Goal: Answer question/provide support

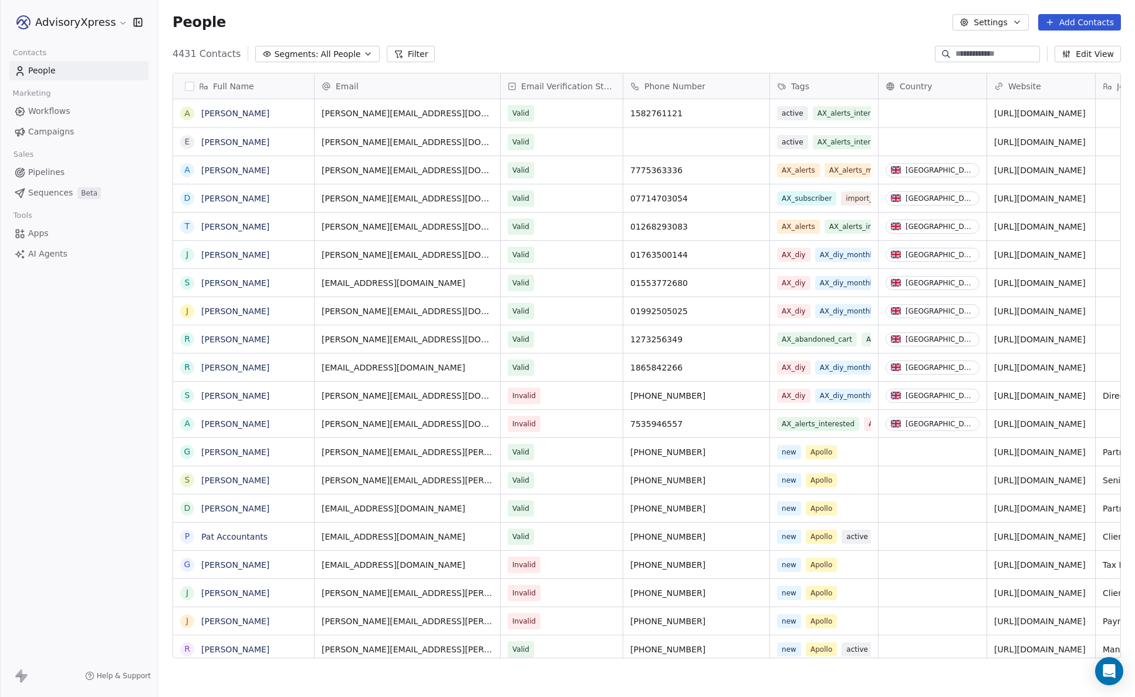
scroll to position [613, 977]
click at [52, 133] on span "Campaigns" at bounding box center [51, 132] width 46 height 12
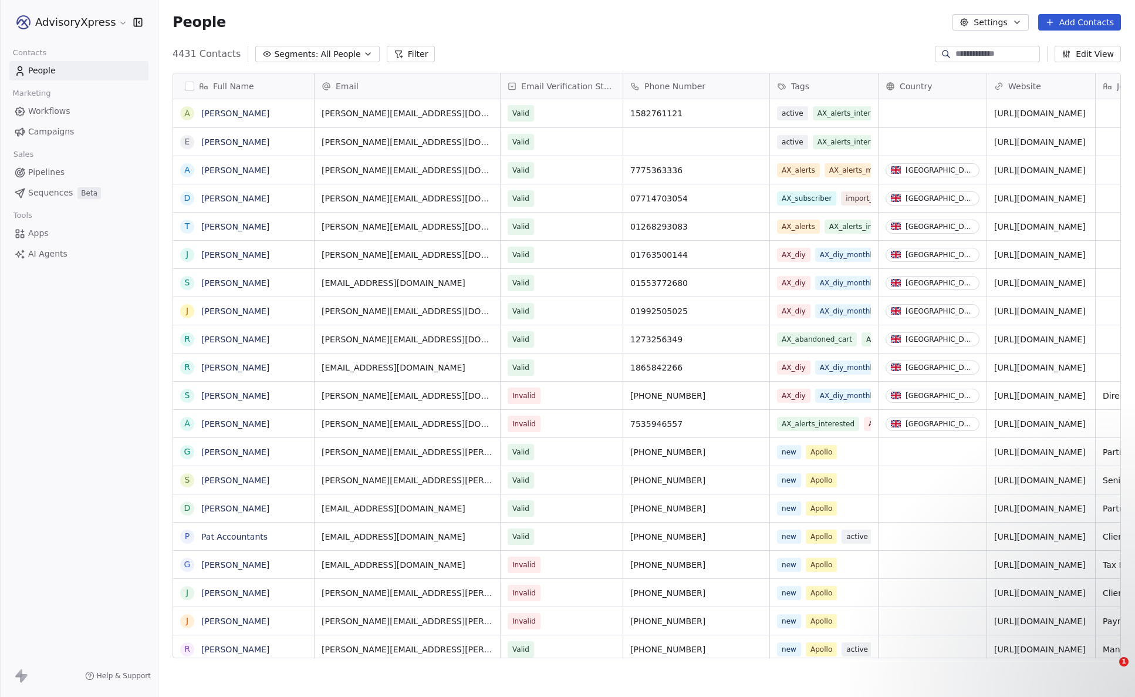
scroll to position [1, 0]
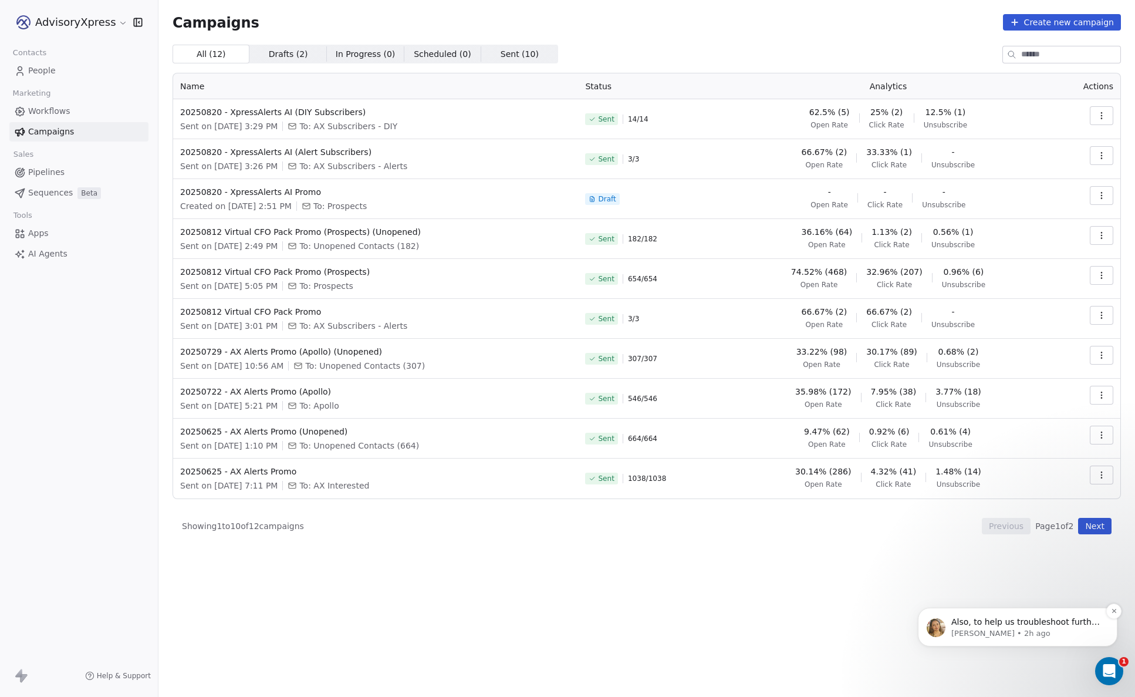
click at [1045, 625] on p "Also, to help us troubleshoot further, could you please share the following det…" at bounding box center [1026, 622] width 151 height 12
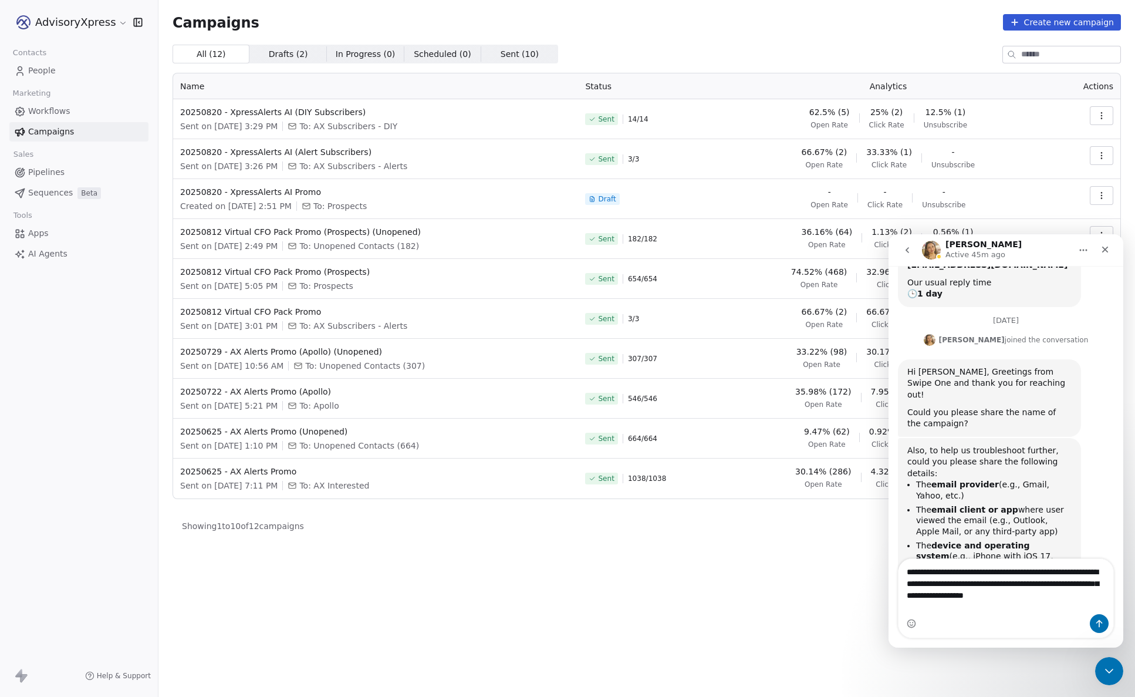
type textarea "**********"
click at [1099, 623] on icon "Send a message…" at bounding box center [1099, 623] width 9 height 9
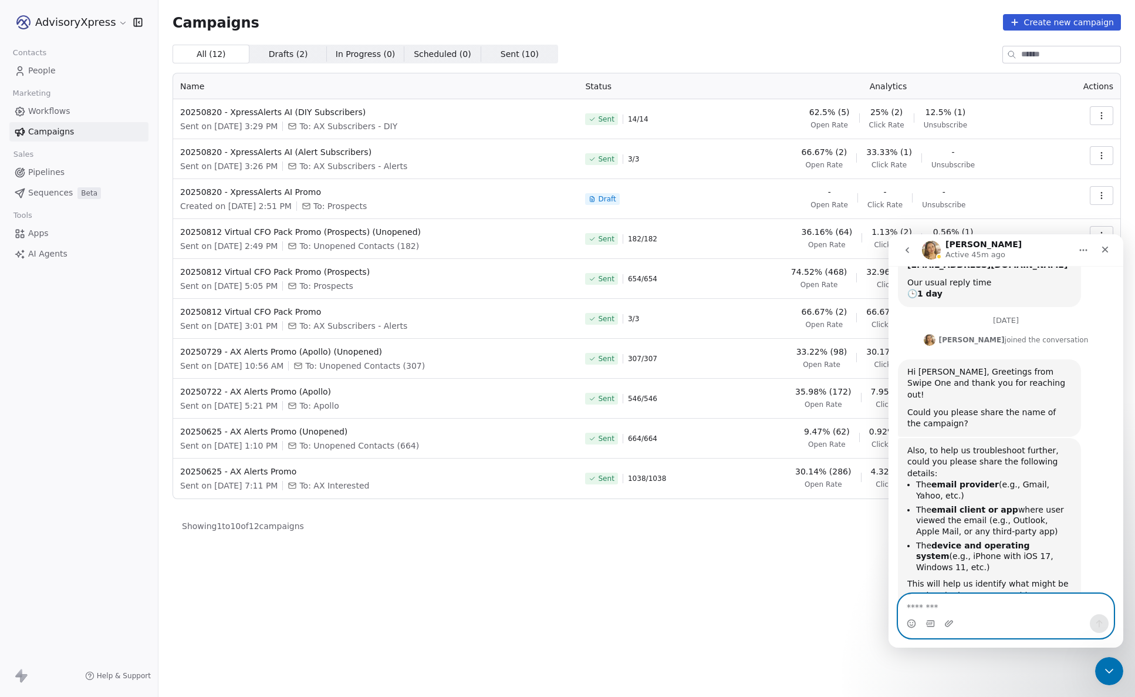
scroll to position [390, 0]
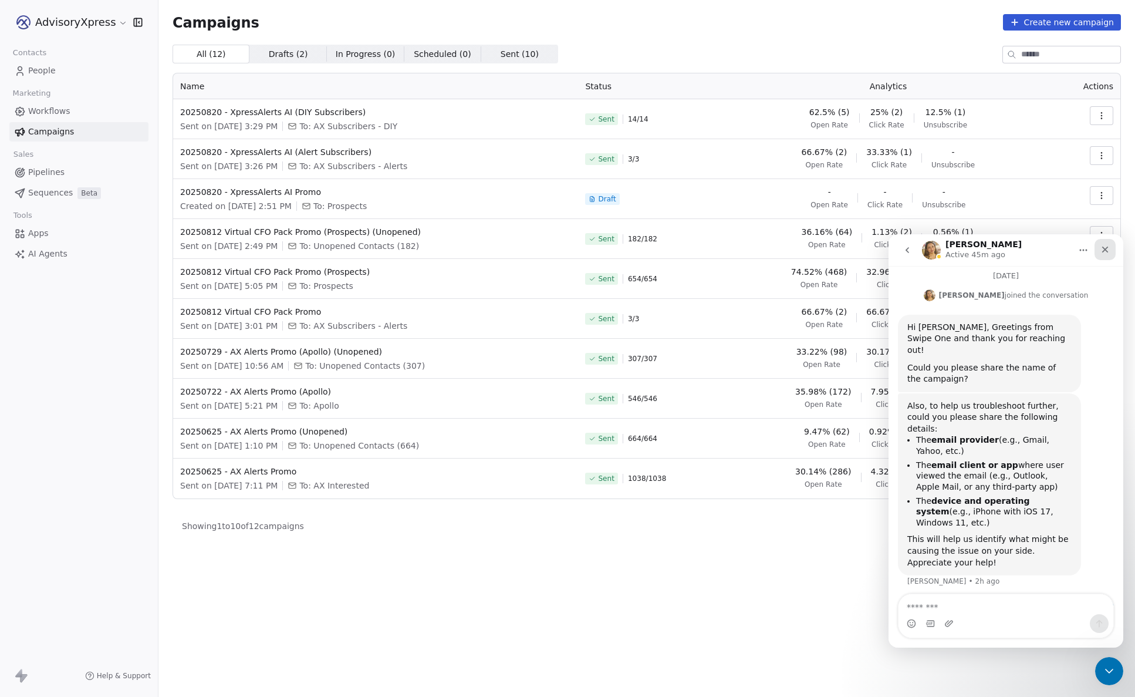
click at [1109, 250] on icon "Close" at bounding box center [1105, 249] width 9 height 9
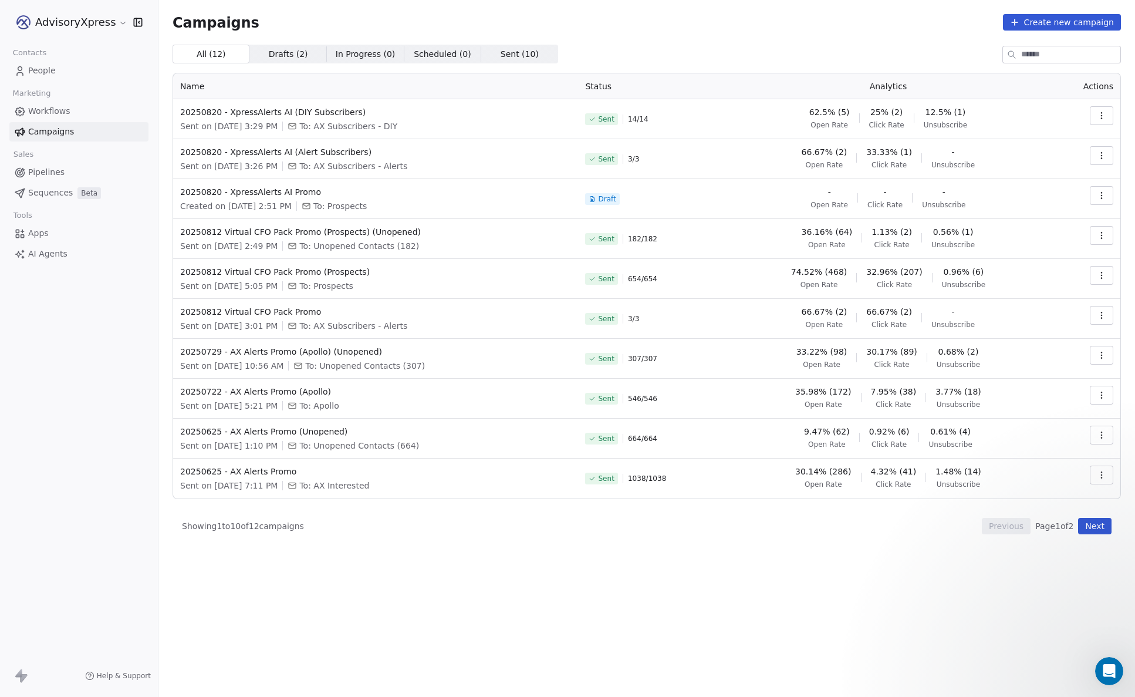
scroll to position [0, 0]
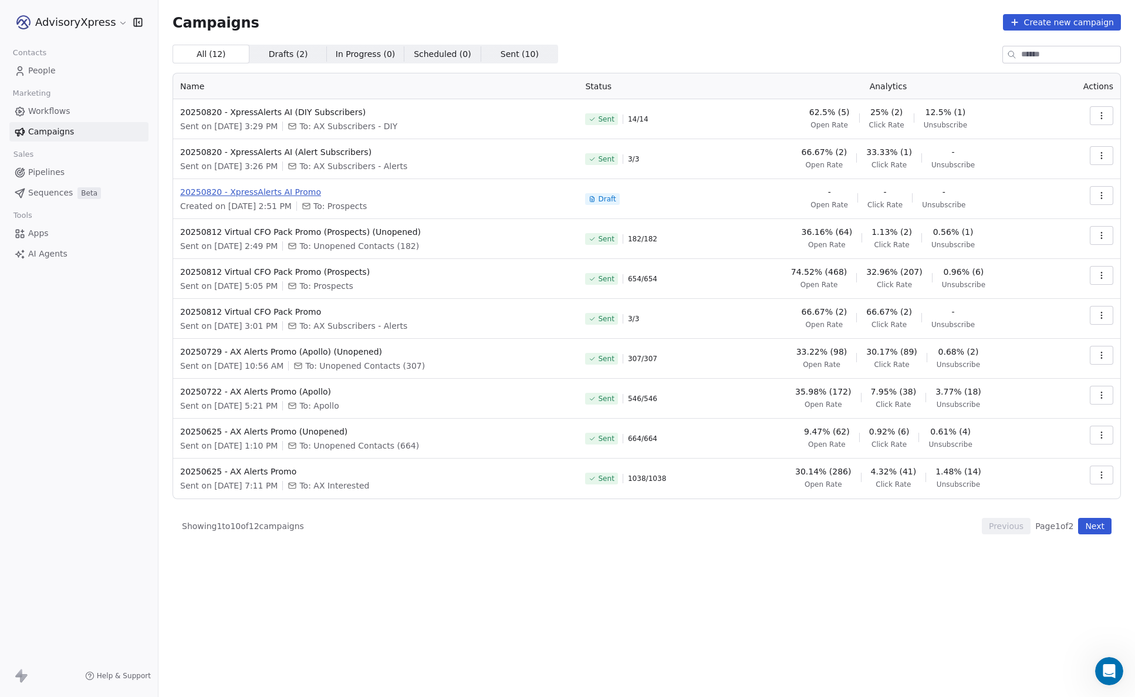
click at [291, 195] on span "20250820 - XpressAlerts AI Promo" at bounding box center [375, 192] width 391 height 12
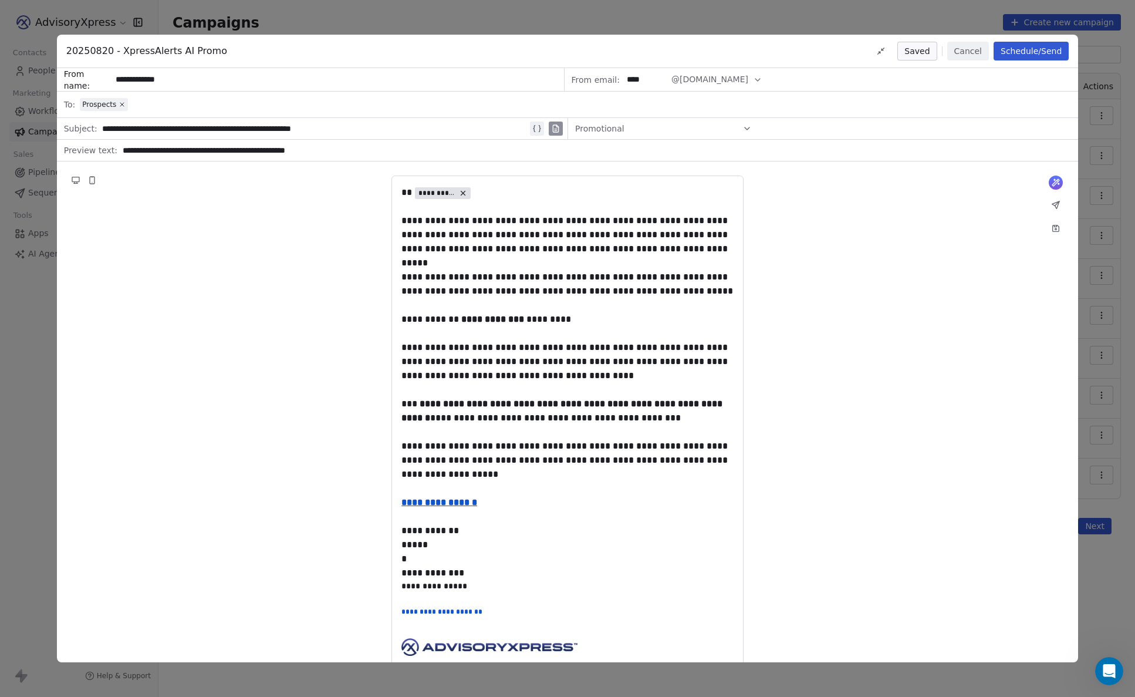
click at [960, 48] on button "Cancel" at bounding box center [968, 51] width 42 height 19
